Goal: Check status

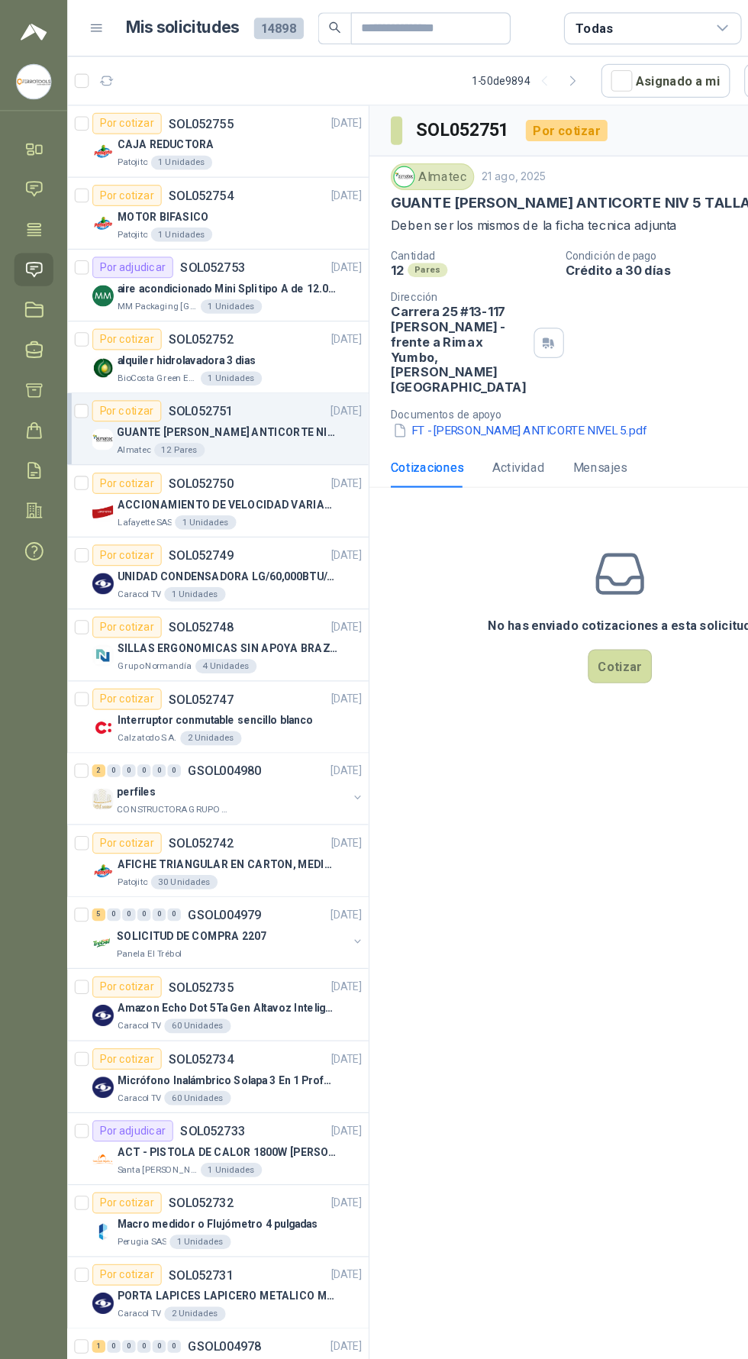
scroll to position [398, 0]
